Goal: Check status: Check status

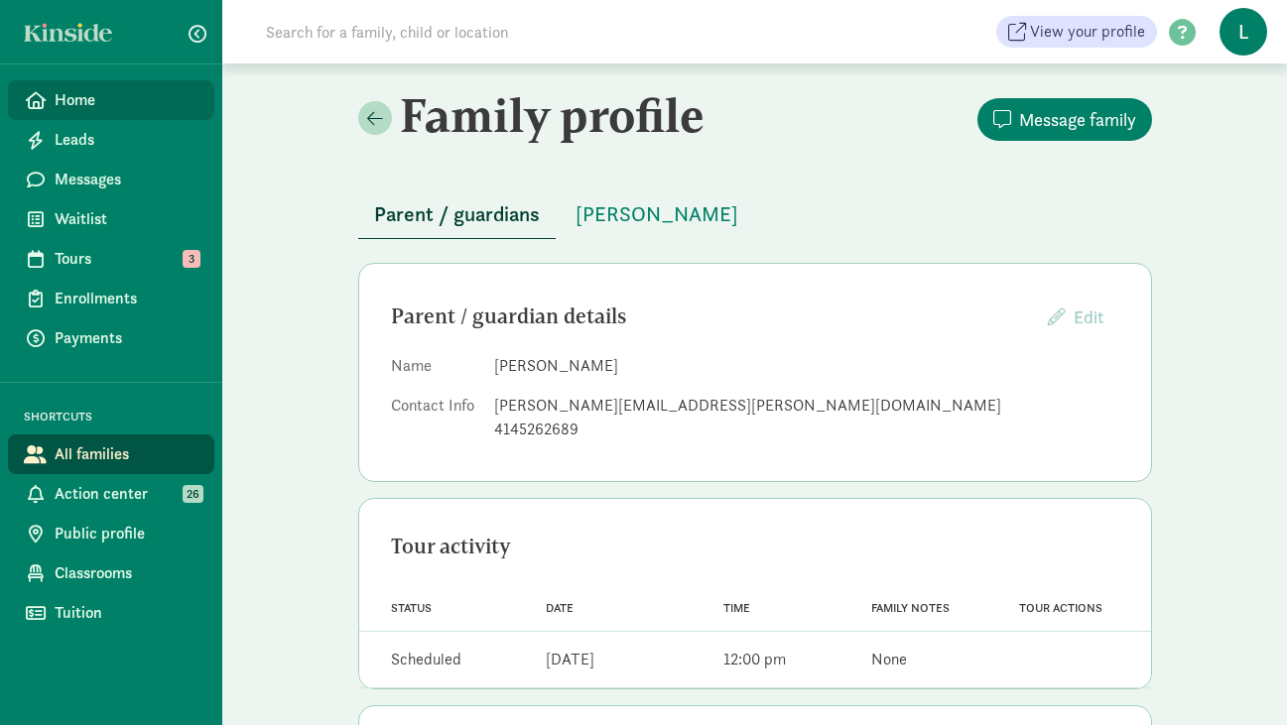
click at [86, 106] on span "Home" at bounding box center [127, 100] width 144 height 24
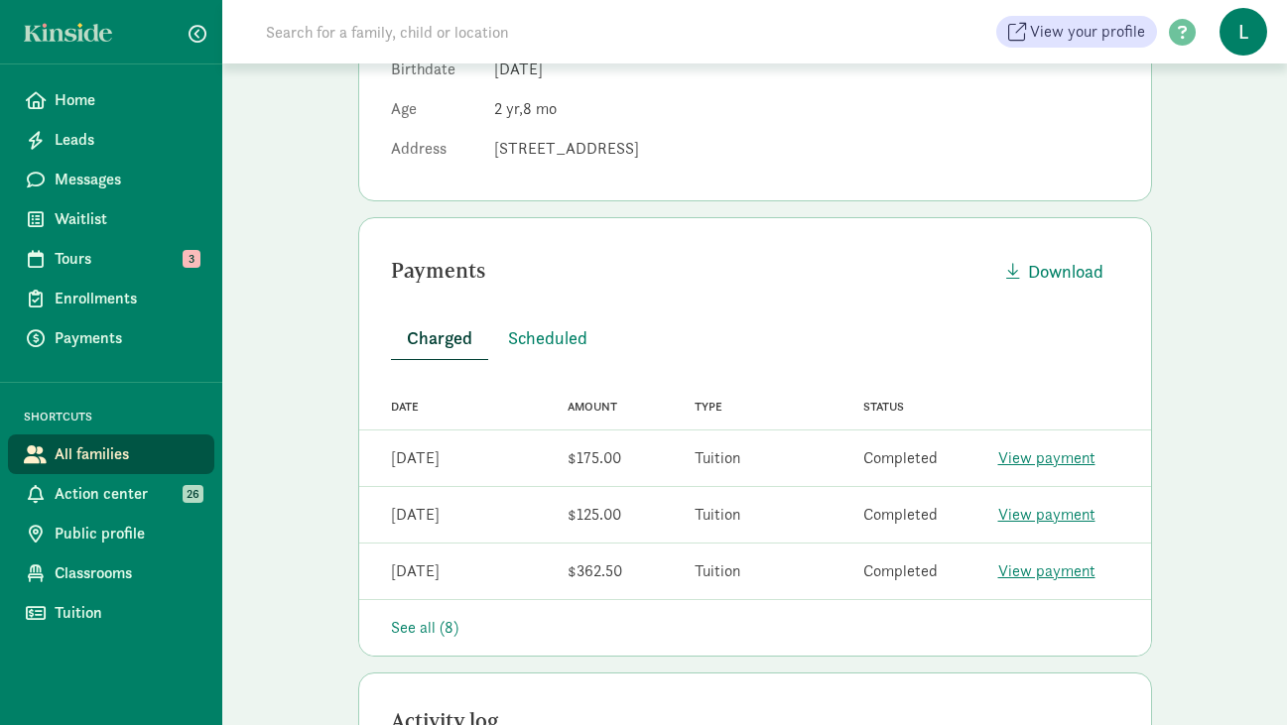
scroll to position [423, 0]
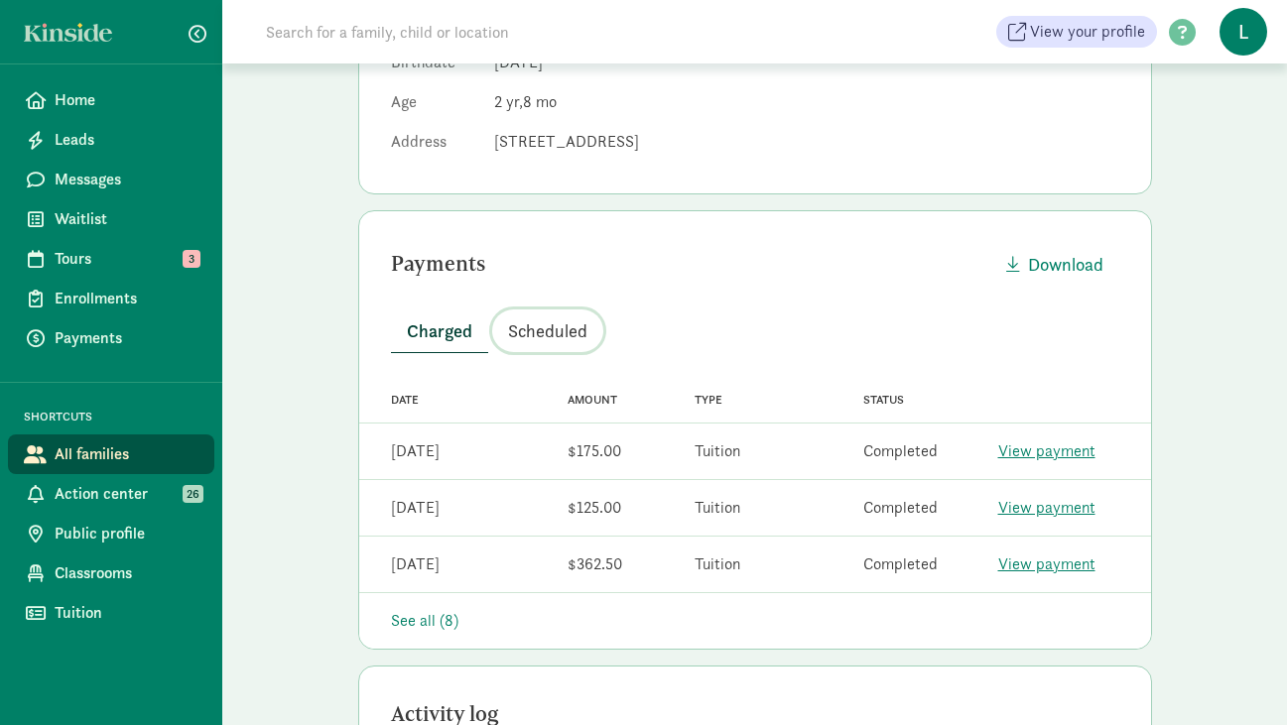
click at [541, 324] on span "Scheduled" at bounding box center [547, 331] width 79 height 27
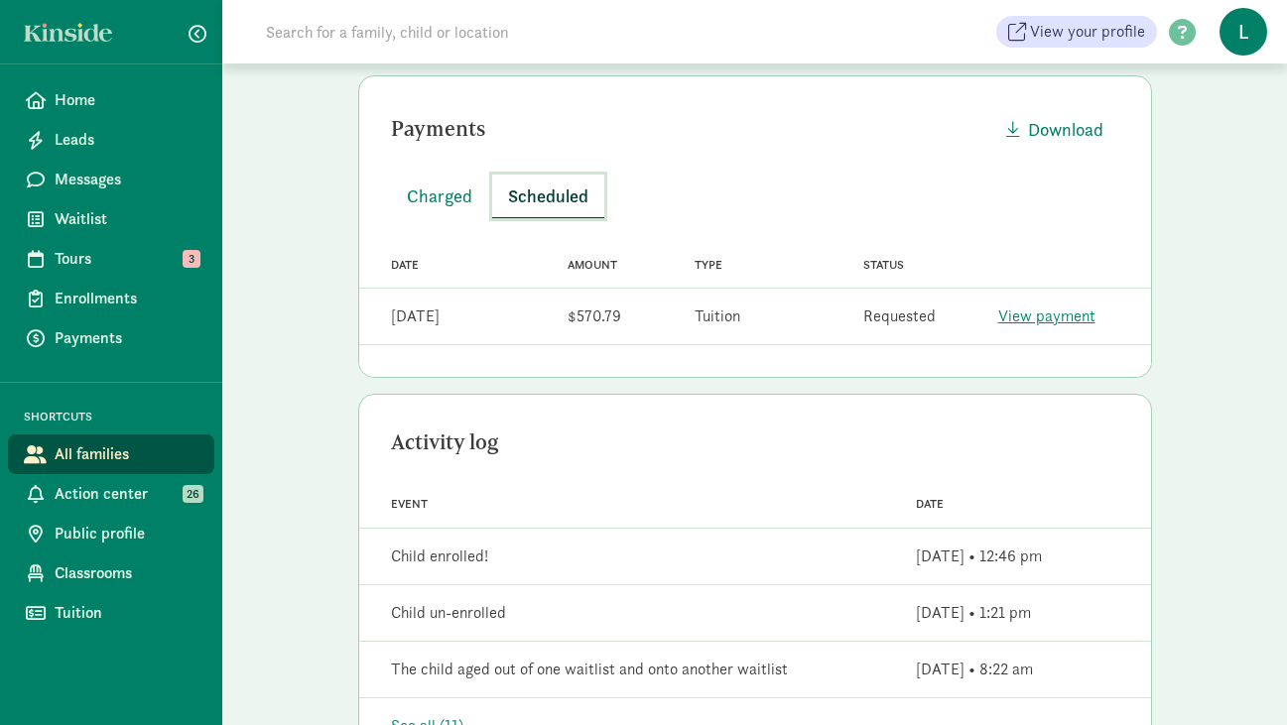
scroll to position [555, 0]
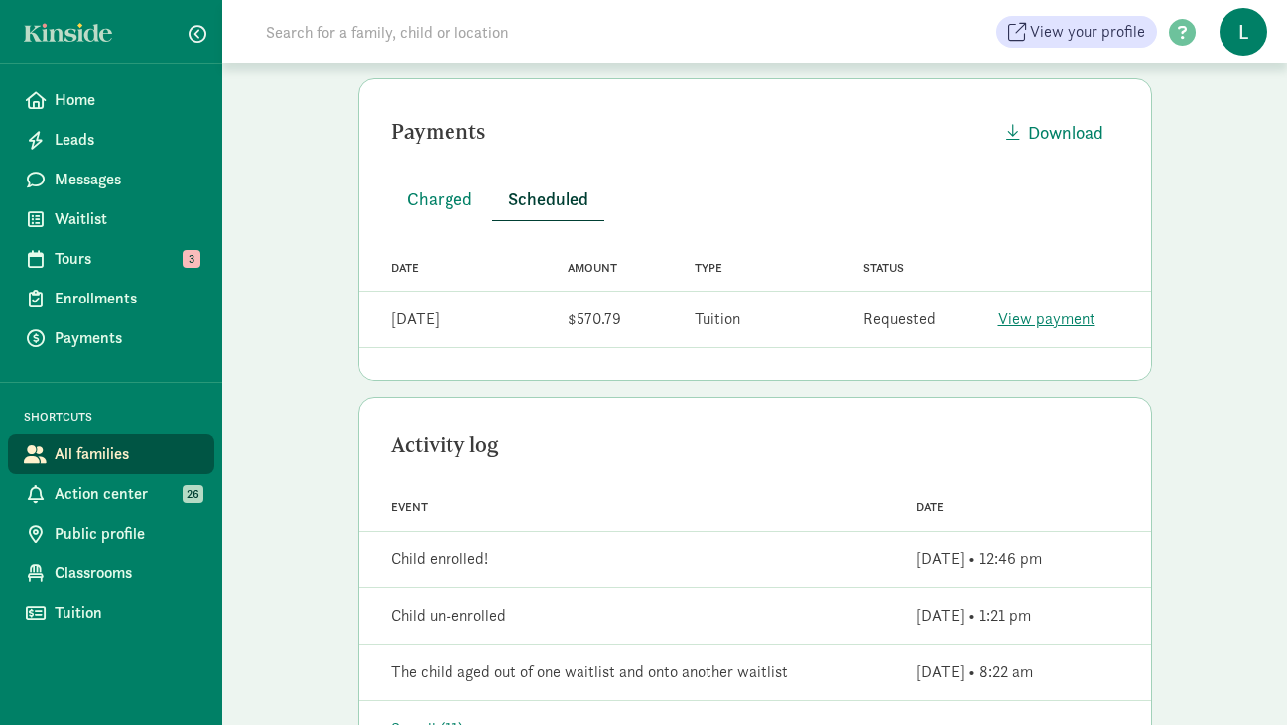
click at [1027, 319] on link "View payment" at bounding box center [1046, 319] width 97 height 21
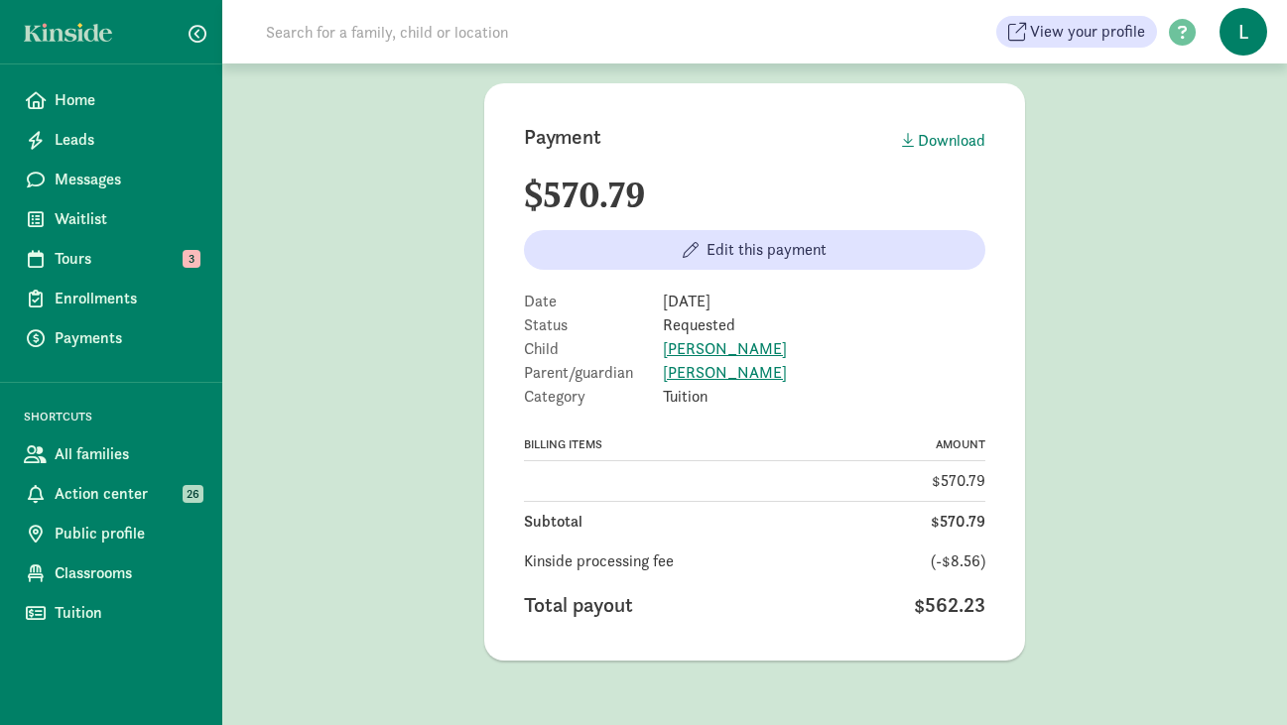
scroll to position [122, 0]
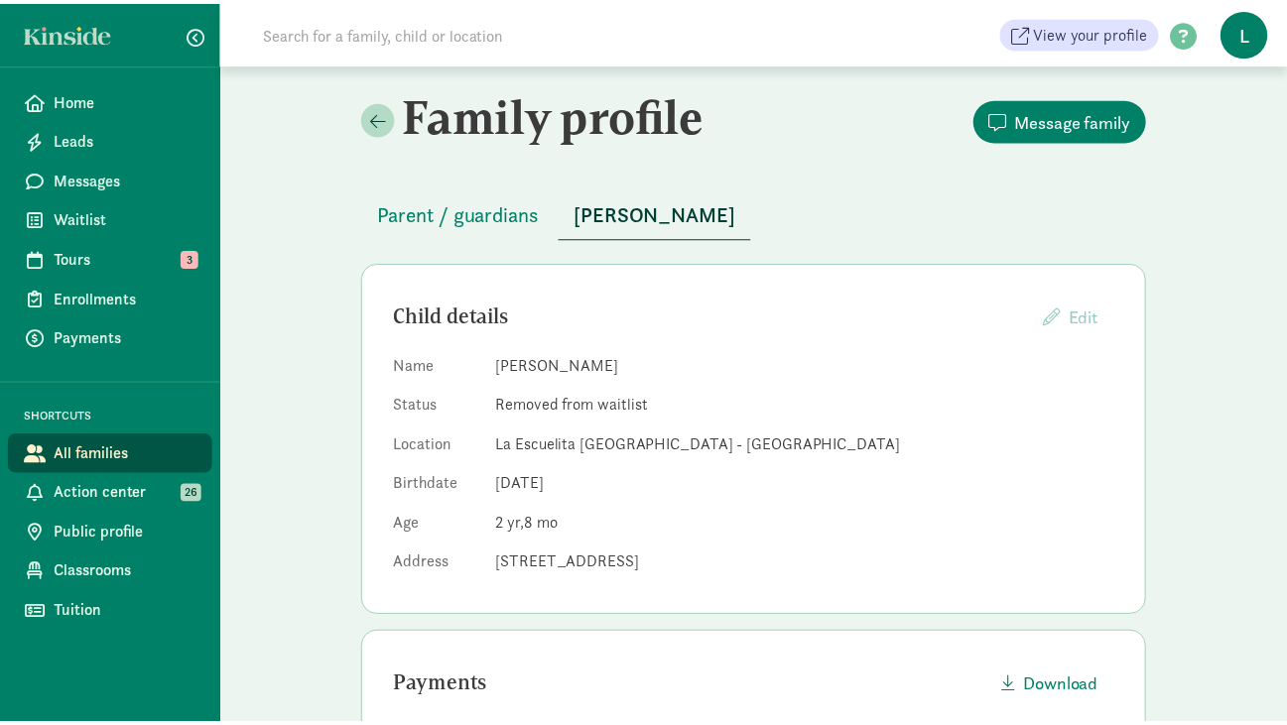
scroll to position [555, 0]
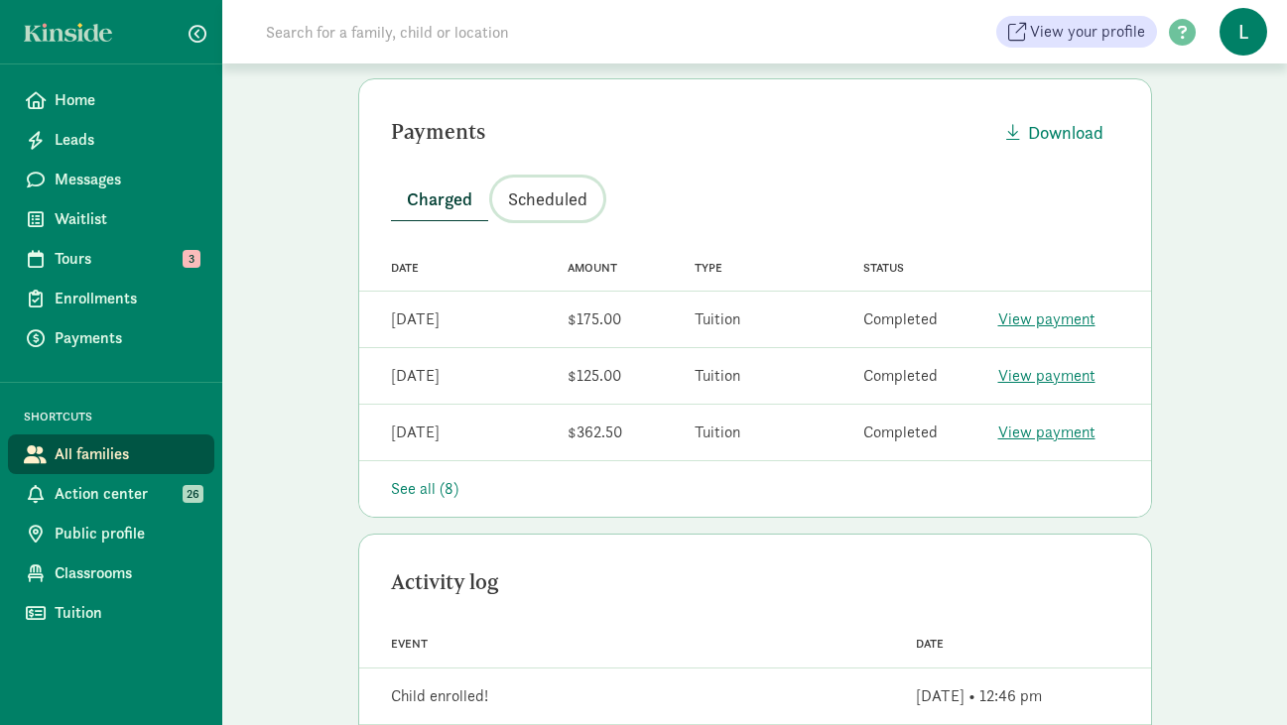
click at [563, 187] on span "Scheduled" at bounding box center [547, 199] width 79 height 27
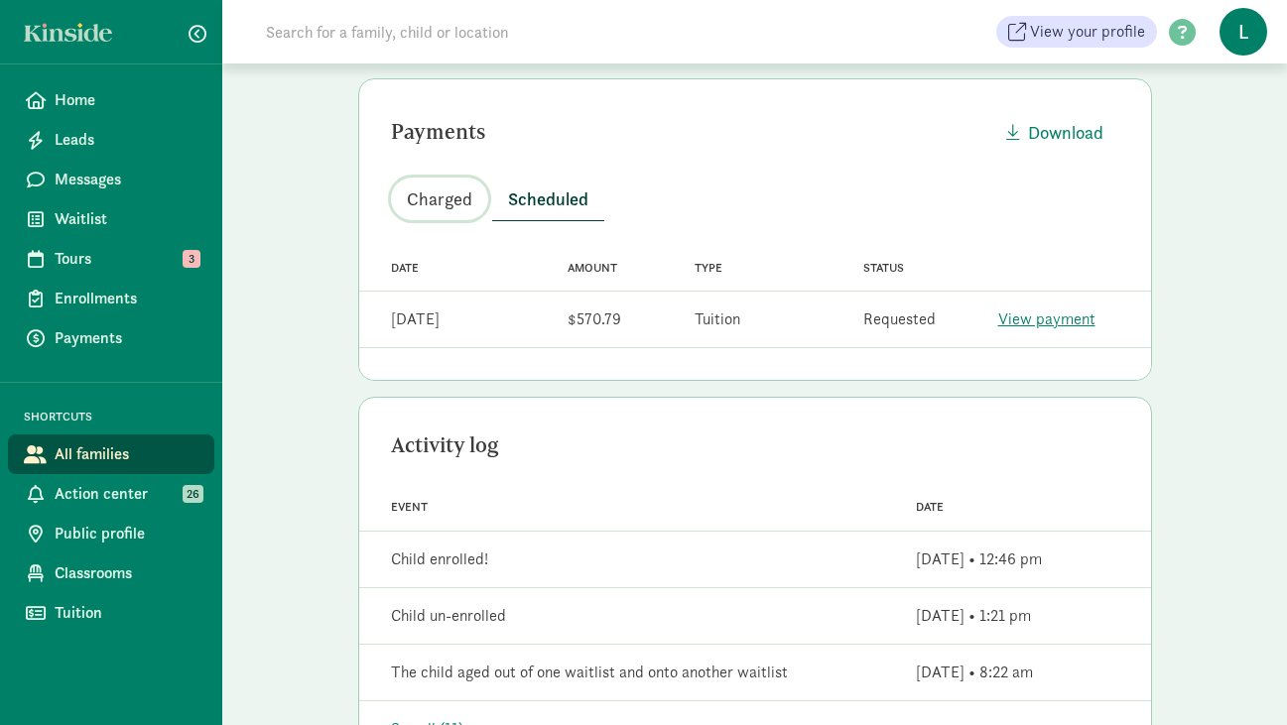
click at [458, 199] on span "Charged" at bounding box center [439, 199] width 65 height 27
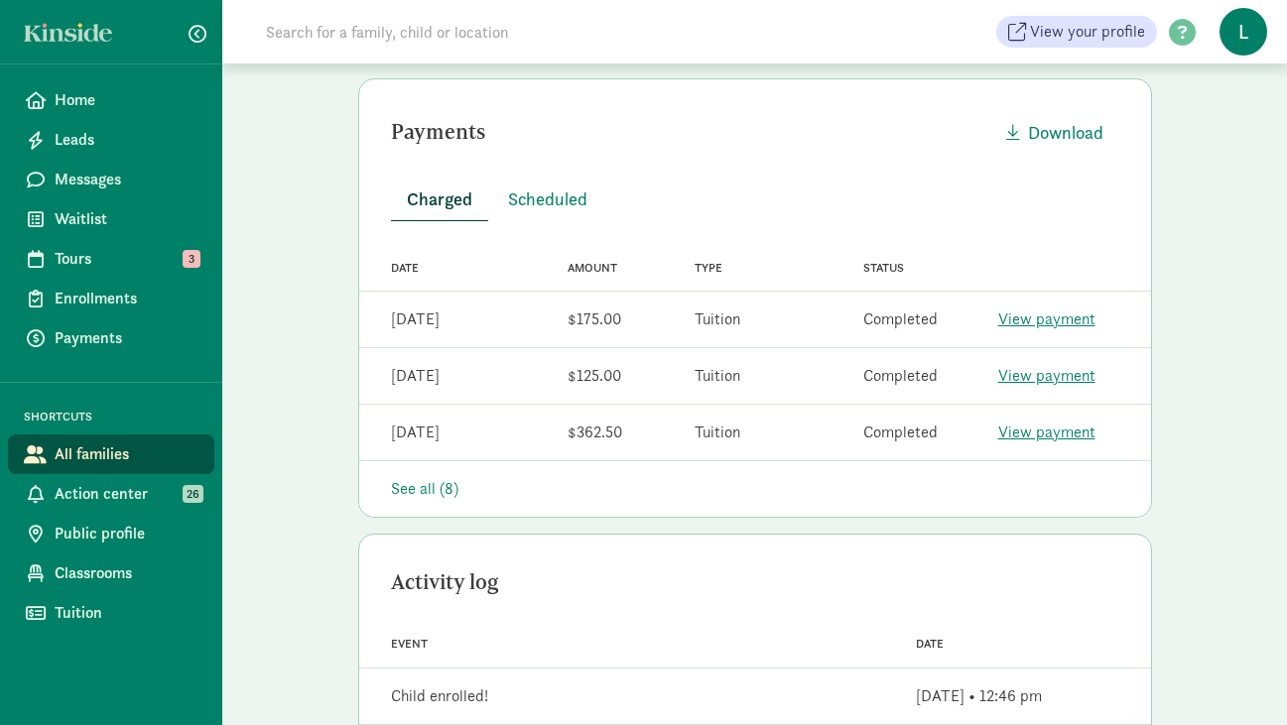
click at [429, 483] on div "See all (8)" at bounding box center [755, 489] width 728 height 24
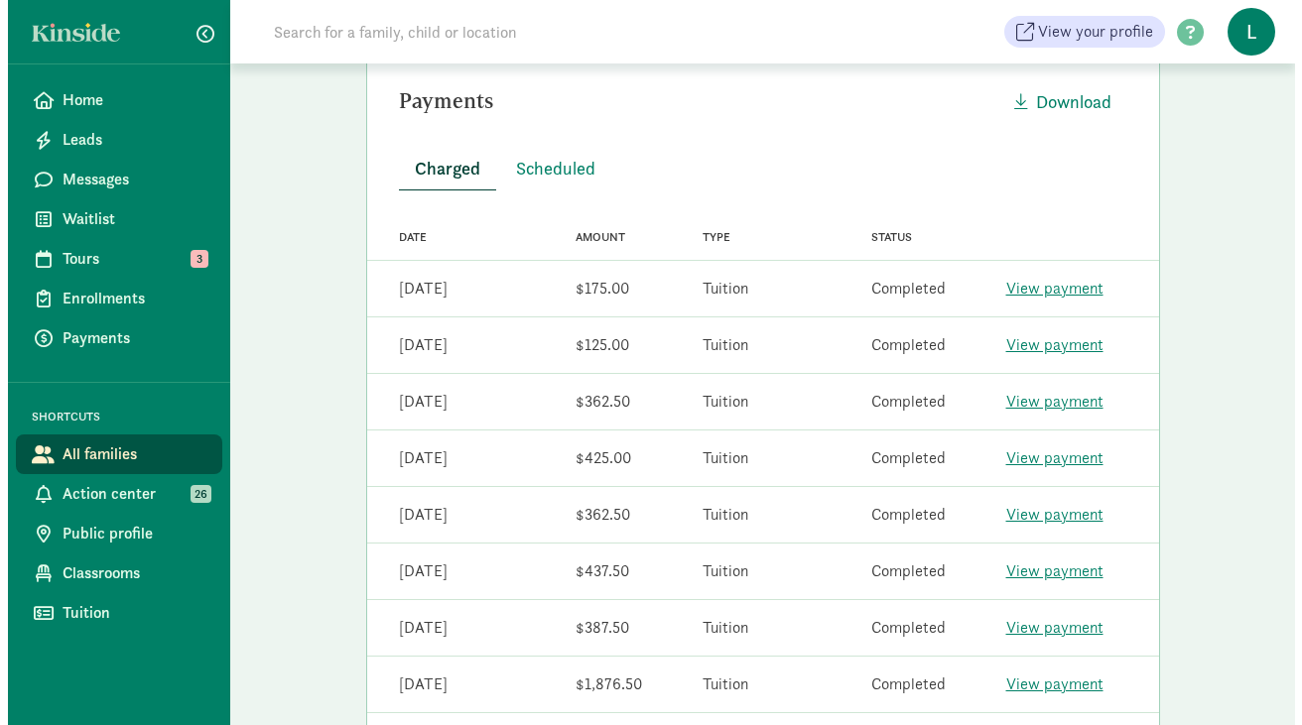
scroll to position [553, 0]
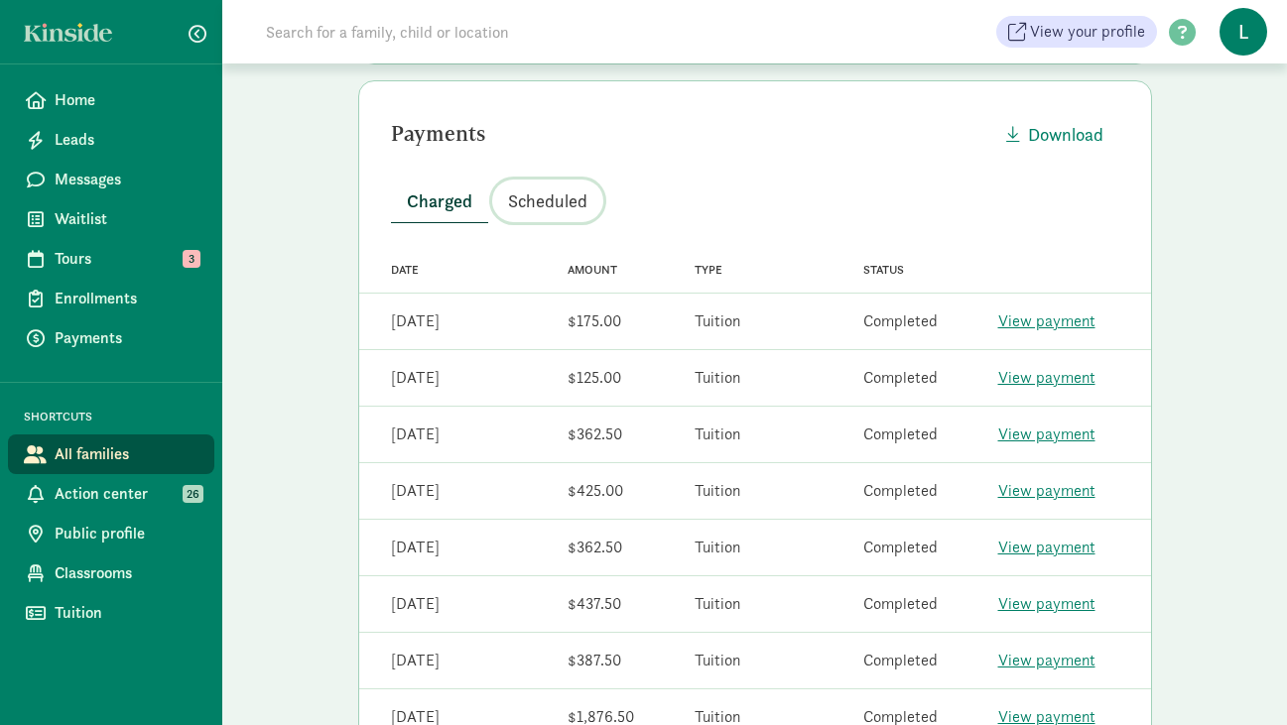
click at [552, 212] on span "Scheduled" at bounding box center [547, 201] width 79 height 27
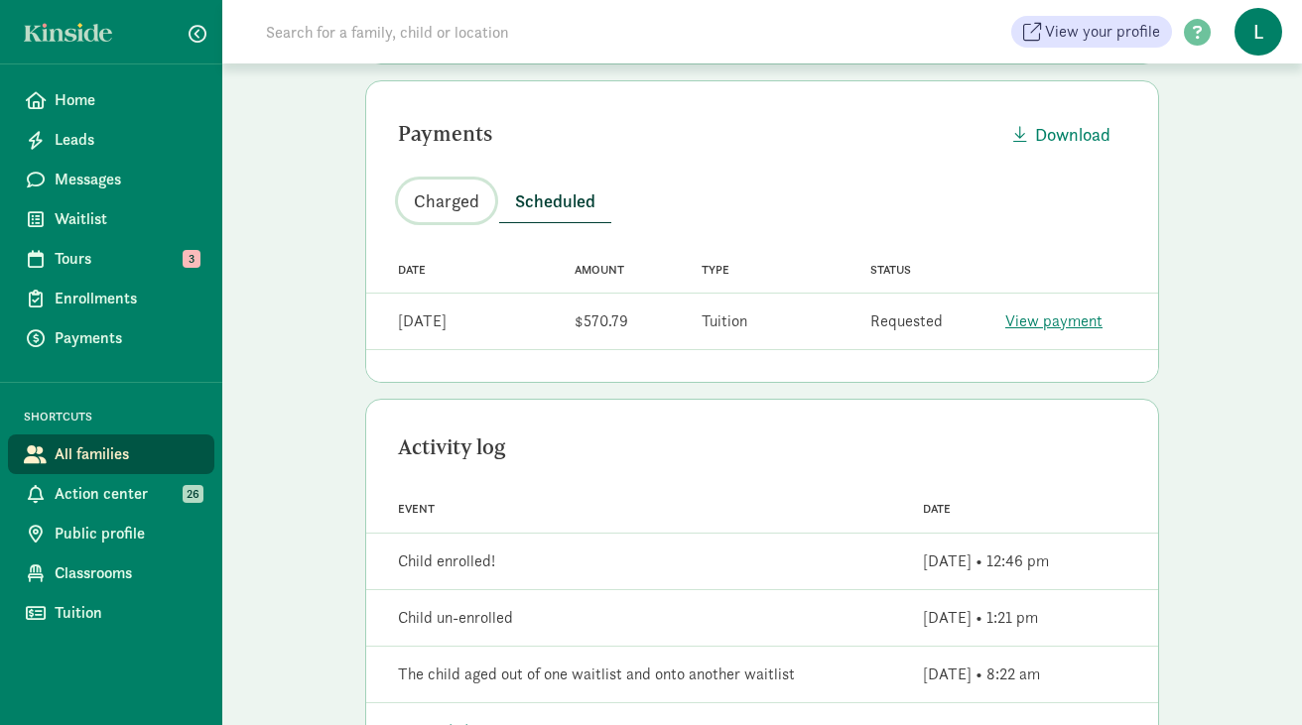
click at [449, 203] on span "Charged" at bounding box center [446, 201] width 65 height 27
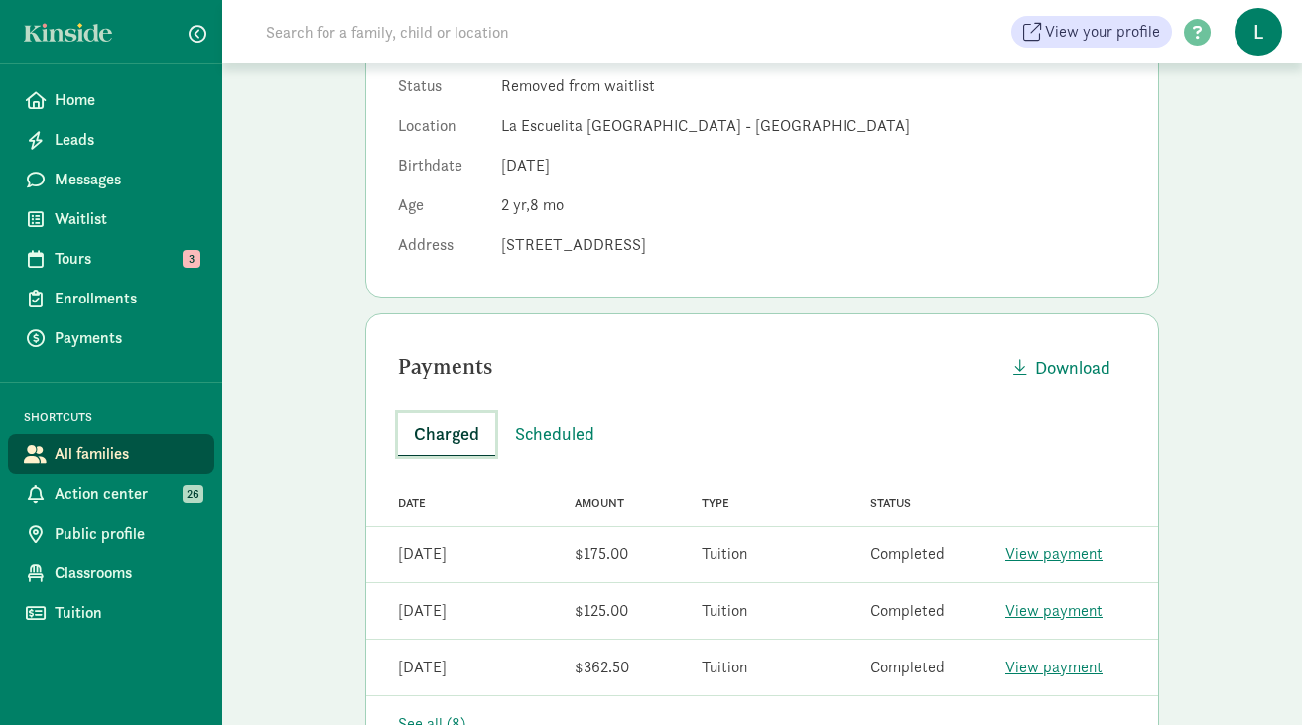
scroll to position [0, 0]
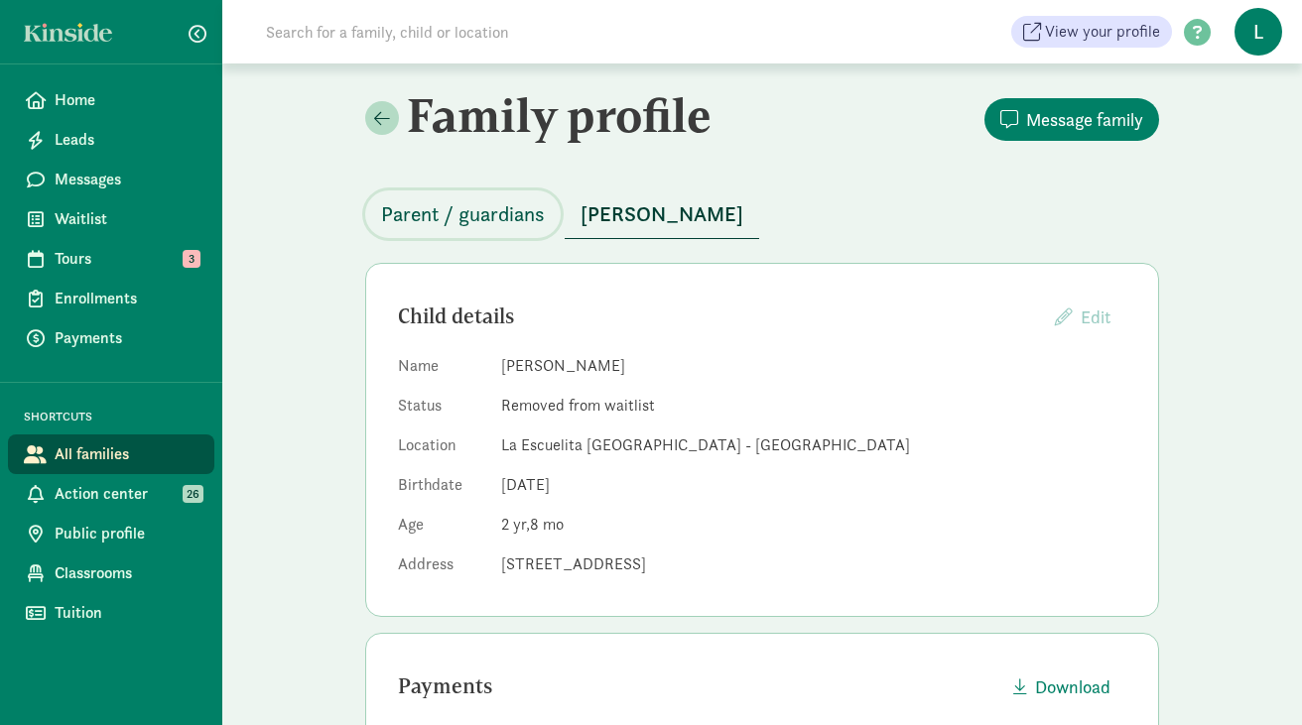
click at [449, 224] on span "Parent / guardians" at bounding box center [463, 214] width 164 height 32
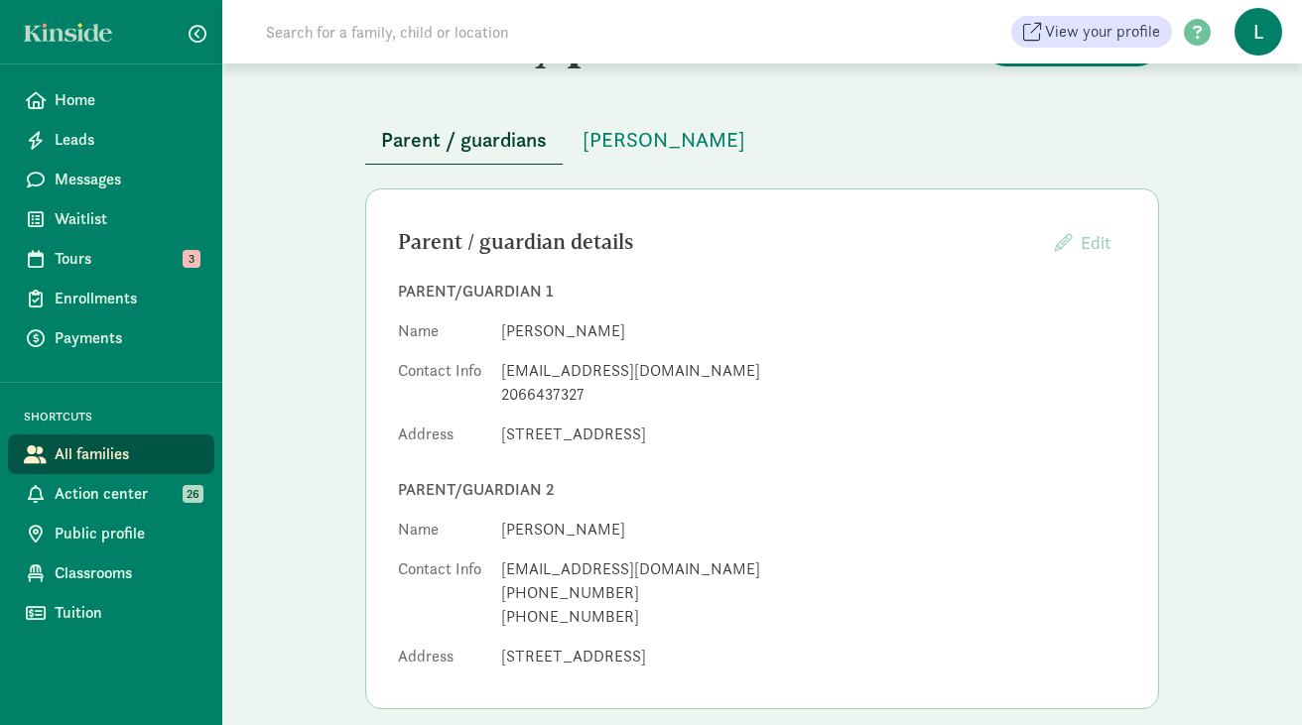
scroll to position [73, 0]
click at [629, 139] on span "[PERSON_NAME]" at bounding box center [663, 141] width 163 height 32
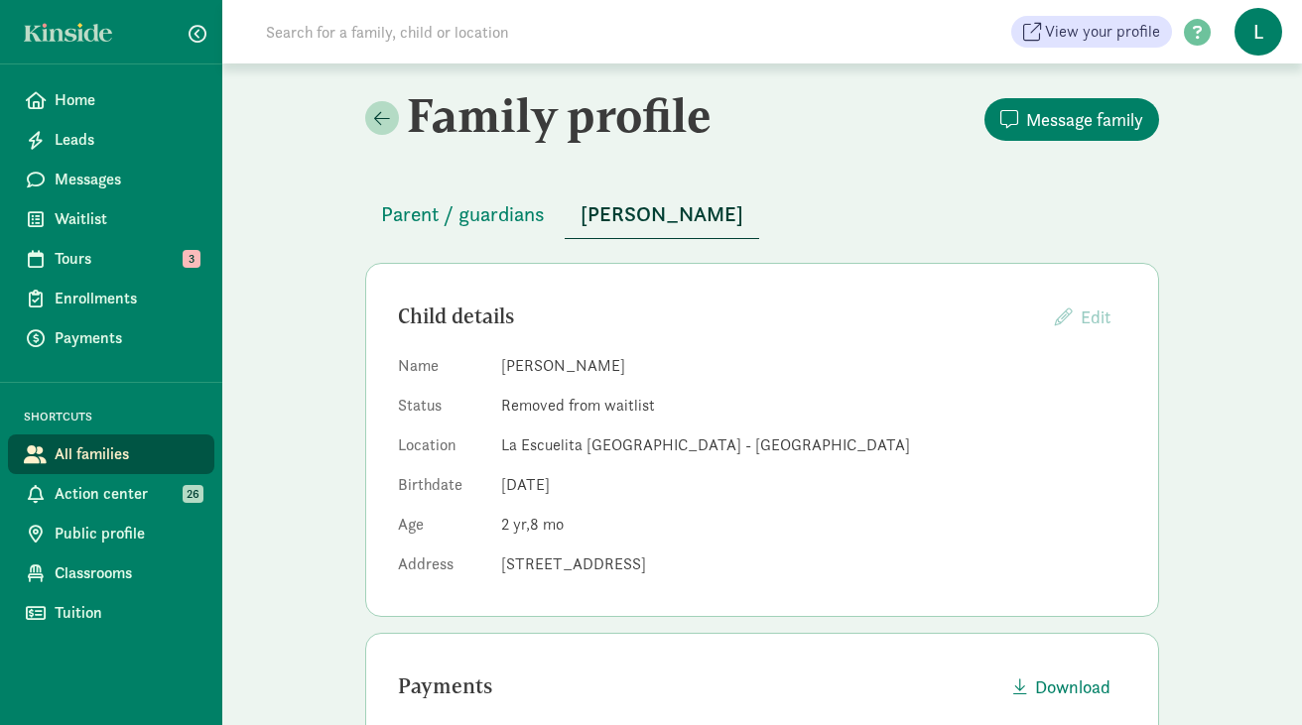
click at [425, 31] on input at bounding box center [532, 32] width 557 height 40
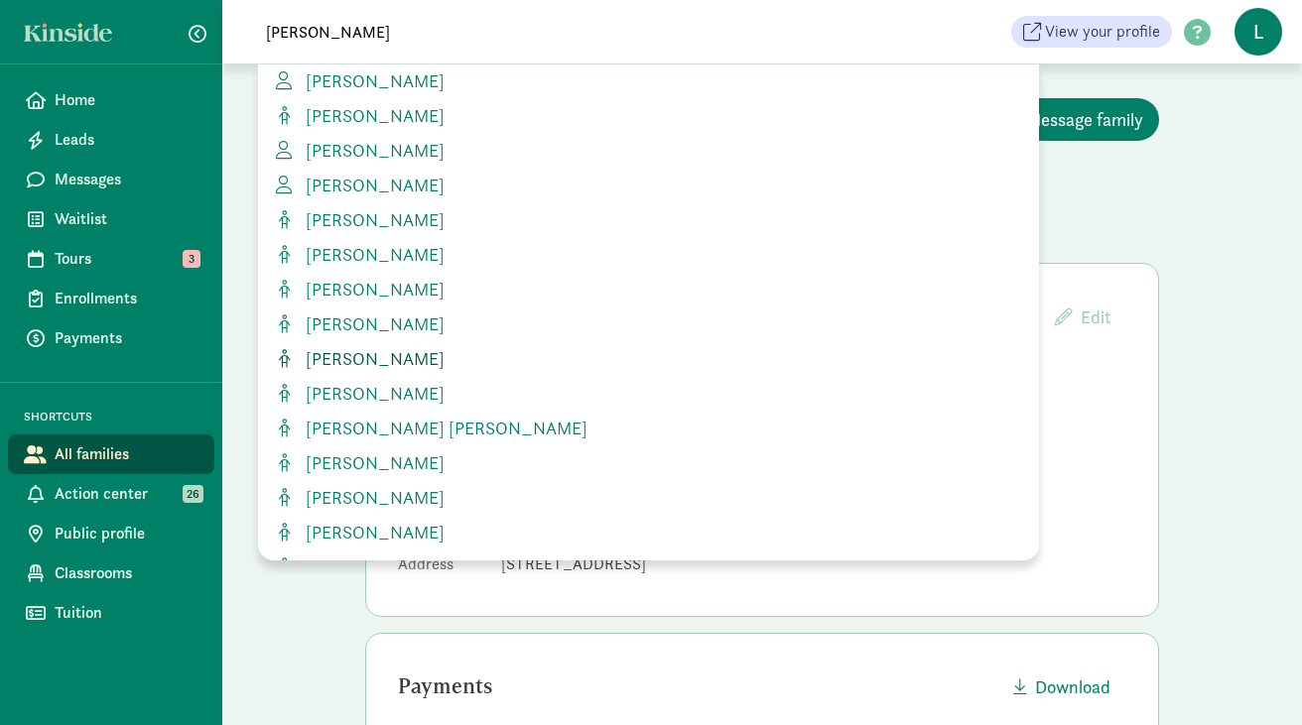
scroll to position [60, 0]
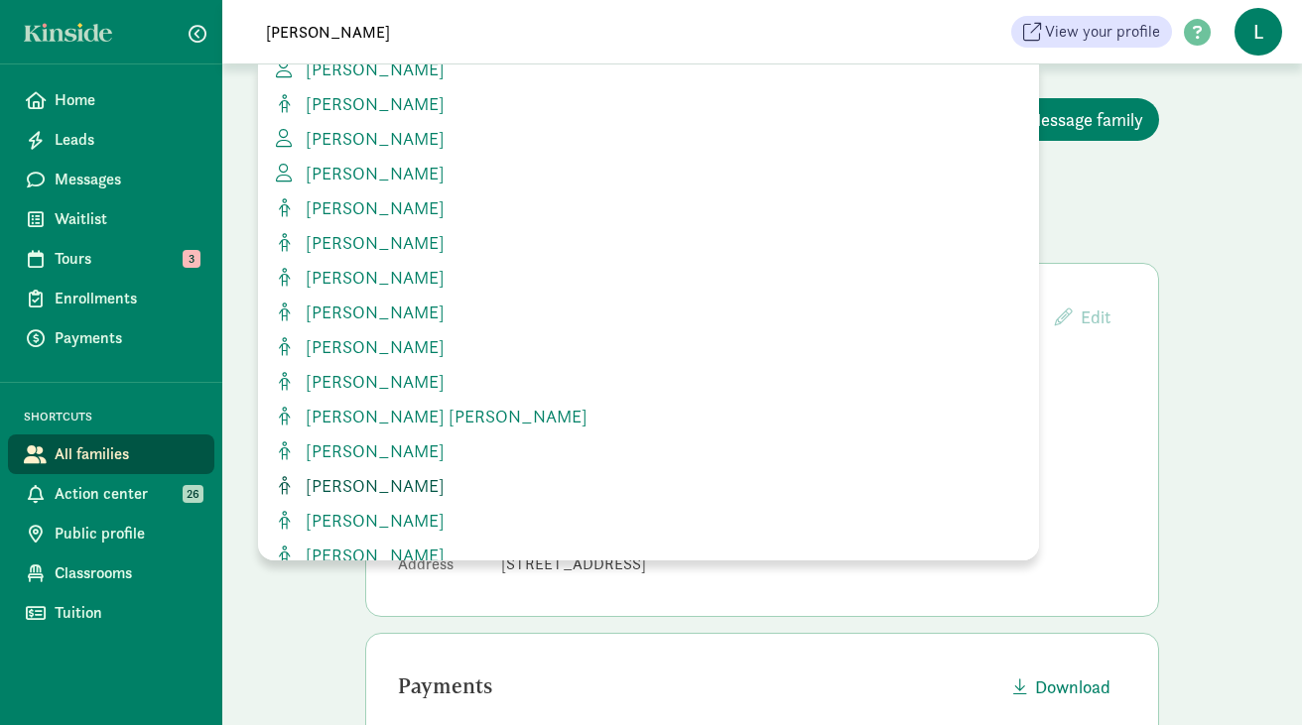
type input "leon"
click at [371, 490] on span "[PERSON_NAME]" at bounding box center [371, 485] width 147 height 23
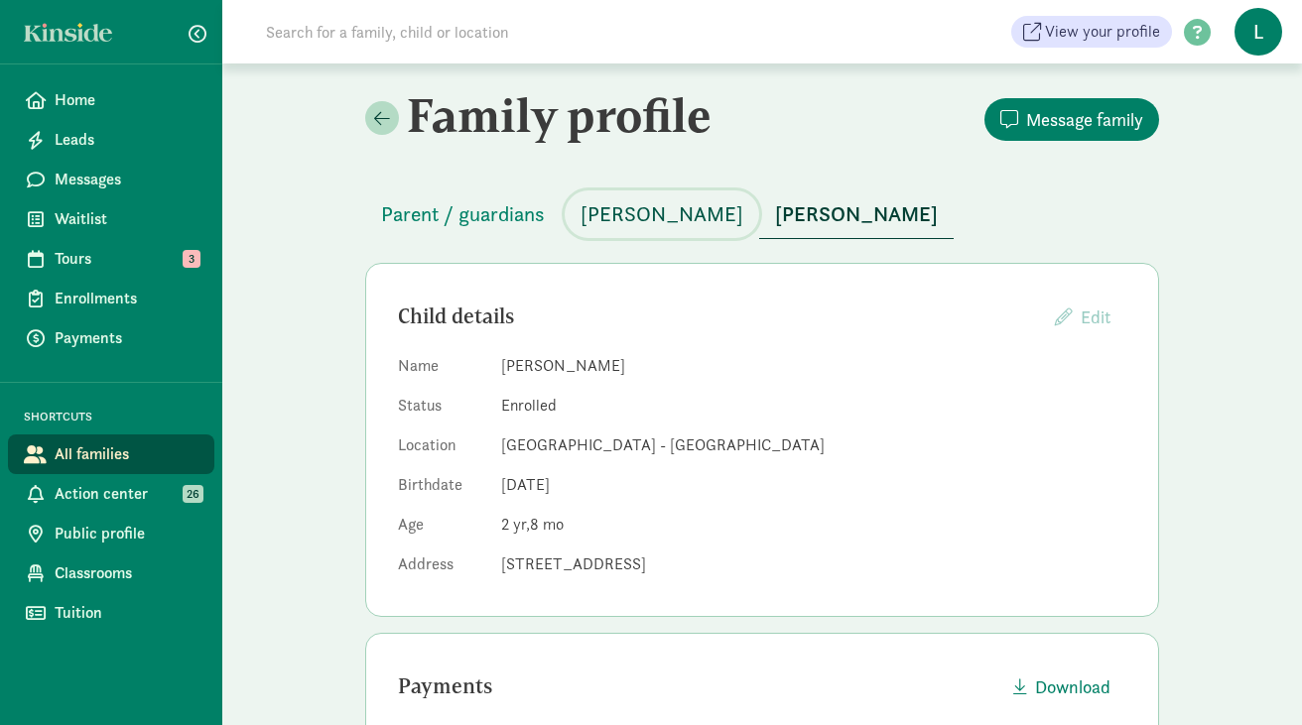
click at [631, 215] on span "[PERSON_NAME]" at bounding box center [661, 214] width 163 height 32
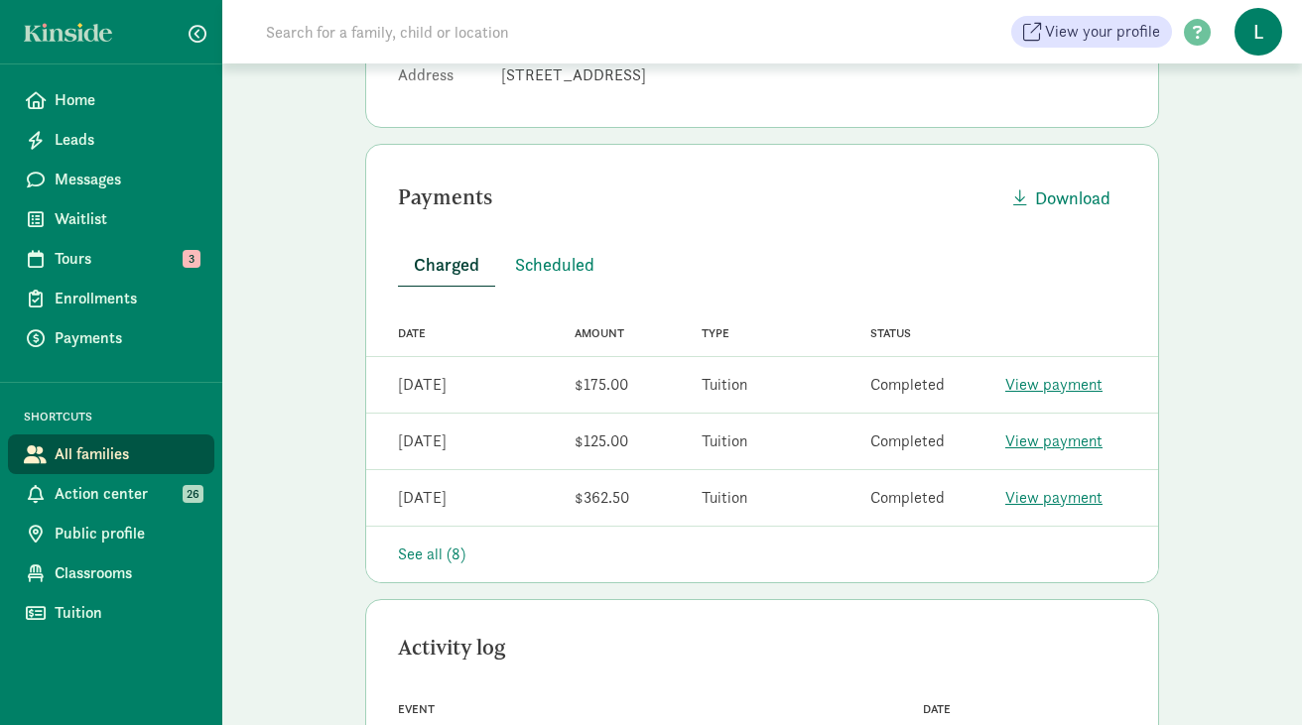
scroll to position [486, 0]
click at [540, 260] on span "Scheduled" at bounding box center [554, 267] width 79 height 27
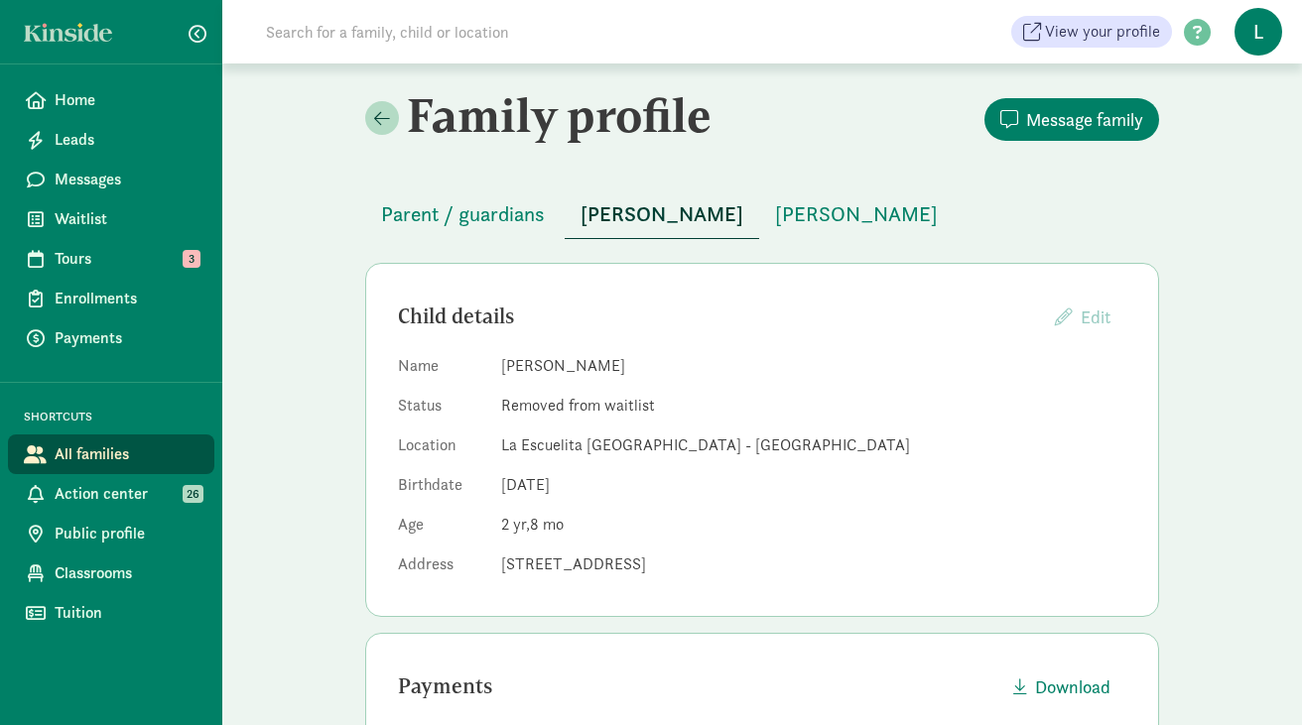
scroll to position [1, 0]
click at [798, 229] on button "[PERSON_NAME]" at bounding box center [856, 214] width 194 height 48
